Goal: Obtain resource: Download file/media

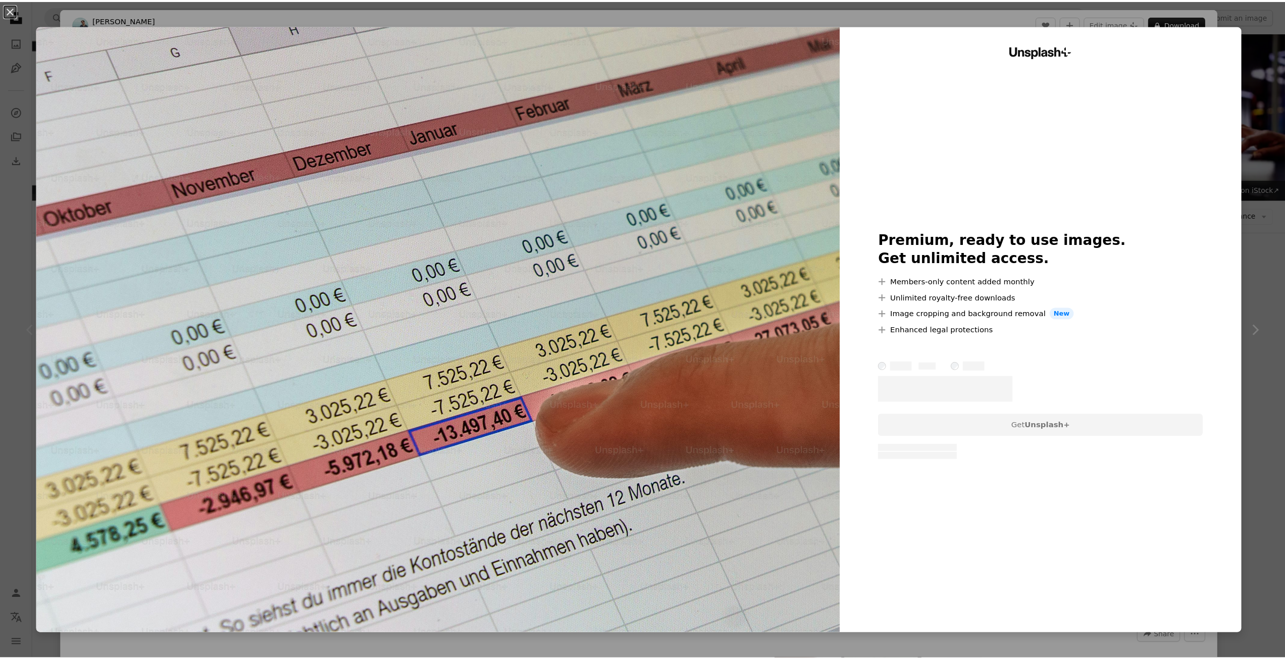
scroll to position [101, 0]
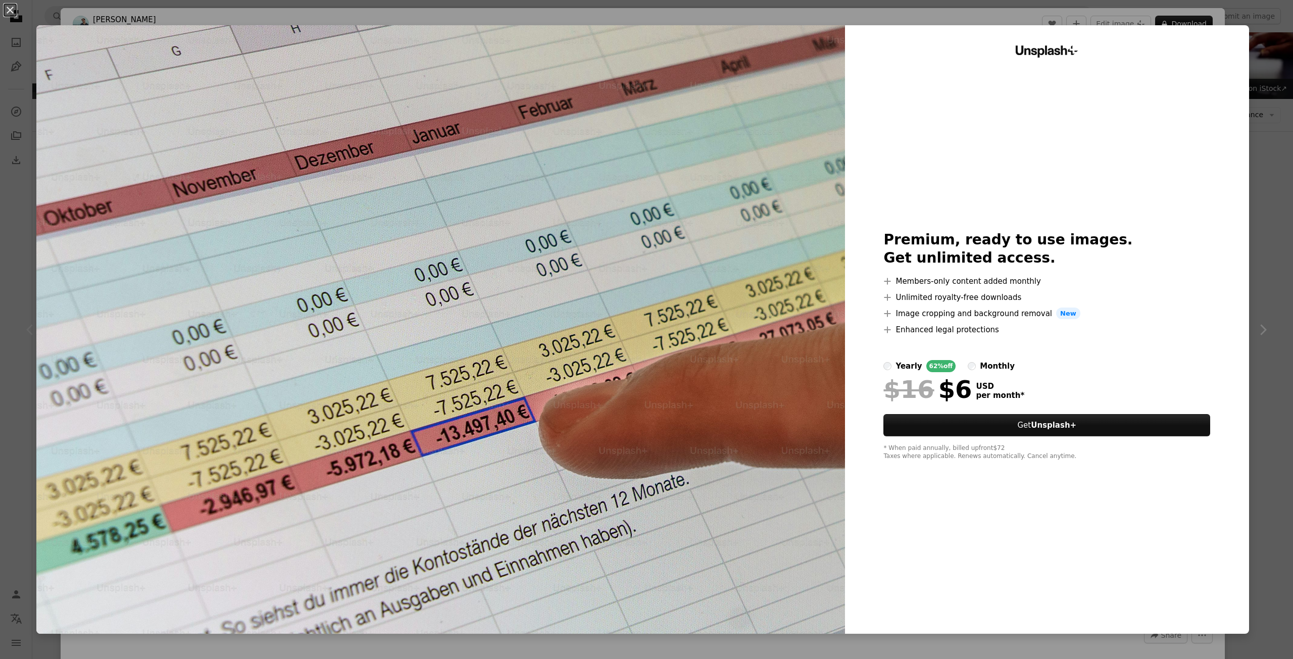
drag, startPoint x: 866, startPoint y: 240, endPoint x: 988, endPoint y: 334, distance: 153.3
click at [1253, 60] on div "An X shape Unsplash+ Premium, ready to use images. Get unlimited access. A plus…" at bounding box center [646, 329] width 1293 height 659
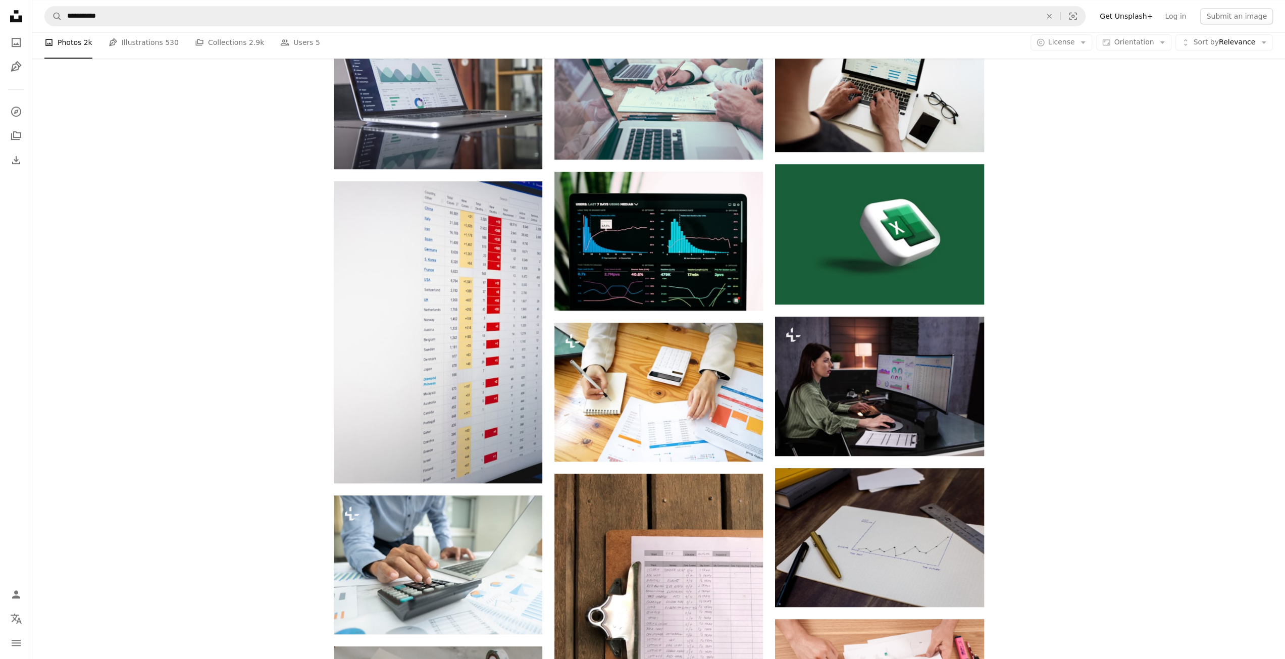
scroll to position [656, 0]
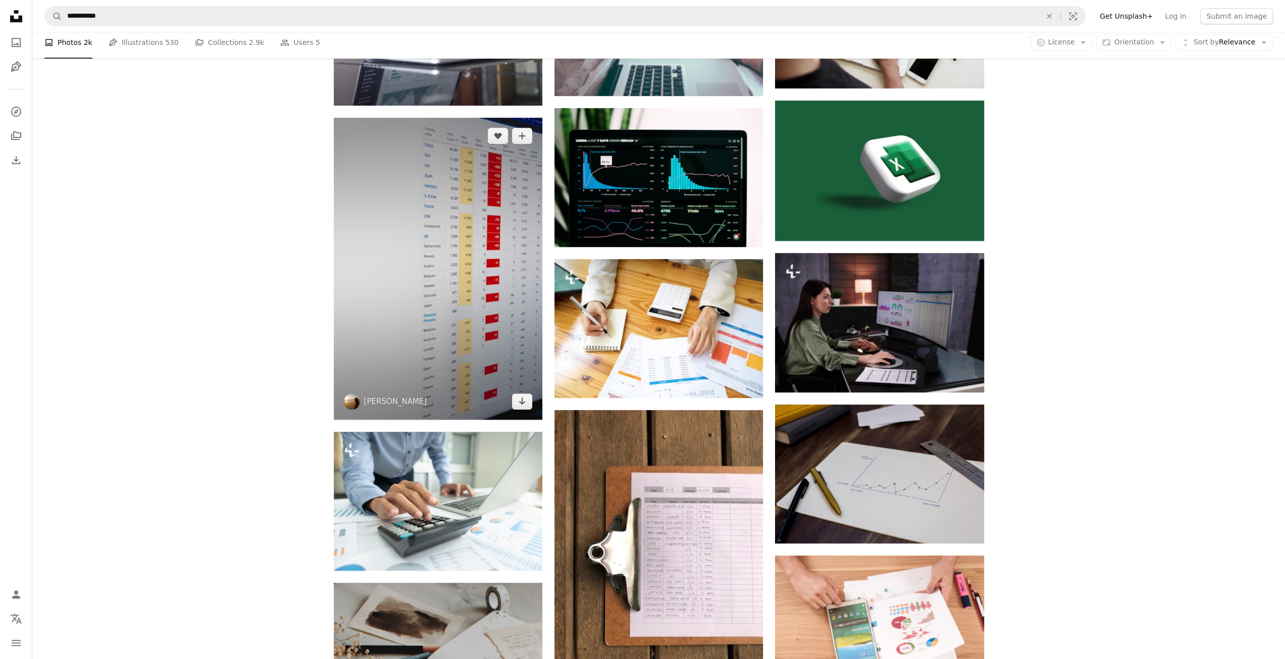
click at [483, 312] on img at bounding box center [438, 269] width 209 height 302
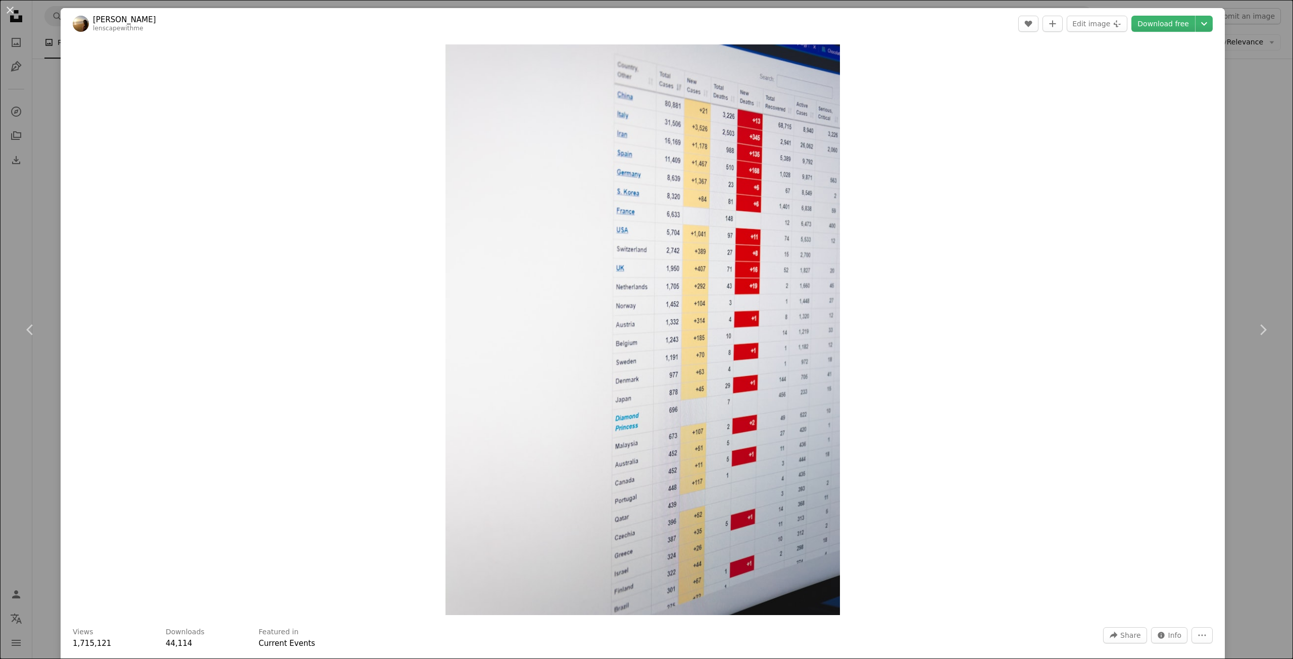
click at [1239, 104] on div "An X shape Chevron left Chevron right [PERSON_NAME] lenscapewithme A heart A pl…" at bounding box center [646, 329] width 1293 height 659
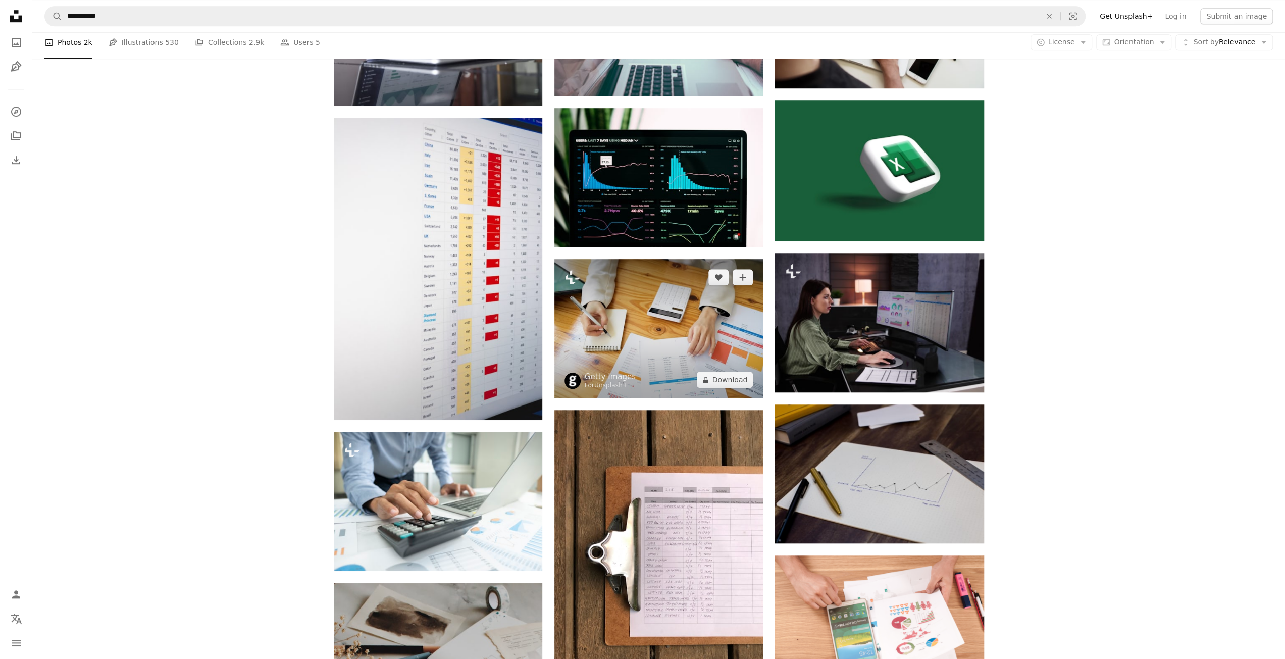
scroll to position [808, 0]
